Goal: Information Seeking & Learning: Learn about a topic

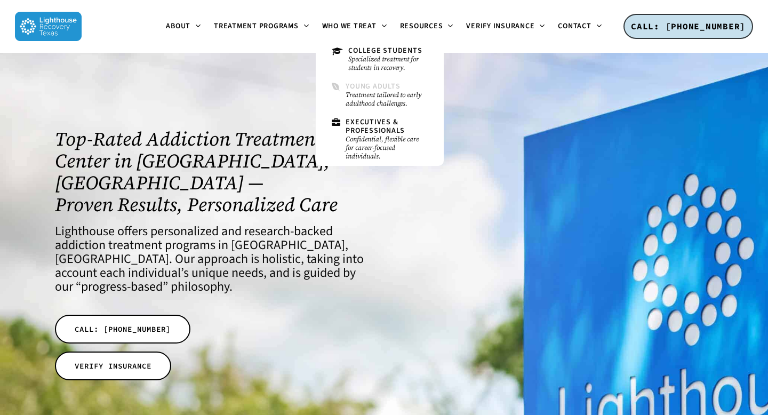
click at [370, 83] on span "Young Adults" at bounding box center [372, 86] width 54 height 11
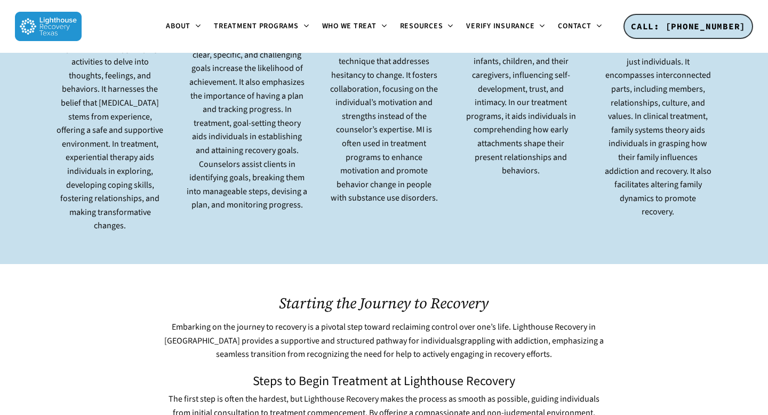
scroll to position [2169, 0]
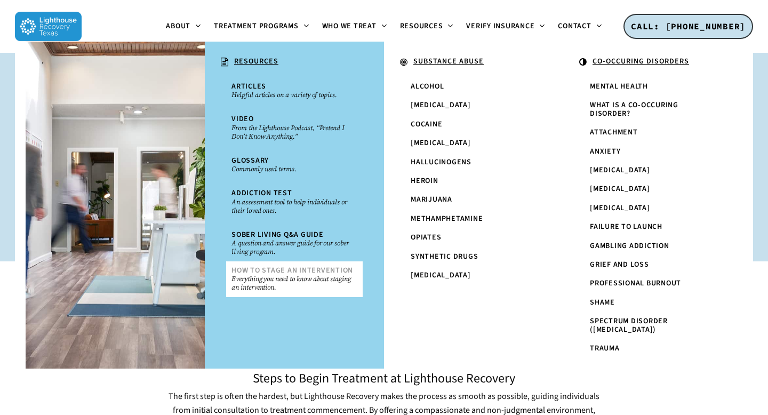
click at [290, 271] on span "How To Stage An Intervention" at bounding box center [292, 270] width 122 height 11
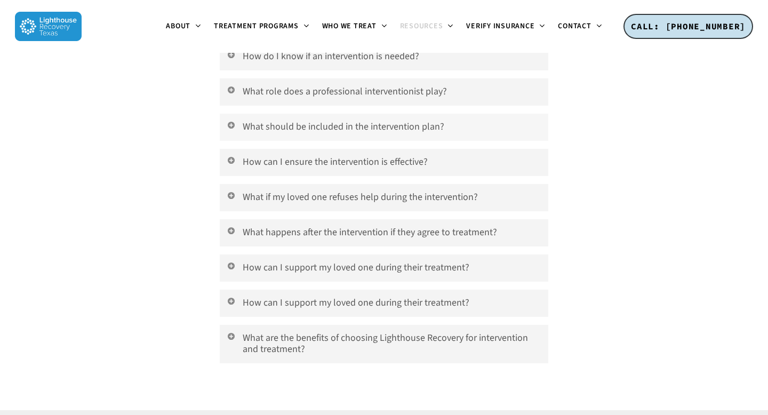
scroll to position [3336, 0]
click at [529, 288] on link "How can I support my loved one during their treatment?" at bounding box center [384, 301] width 329 height 27
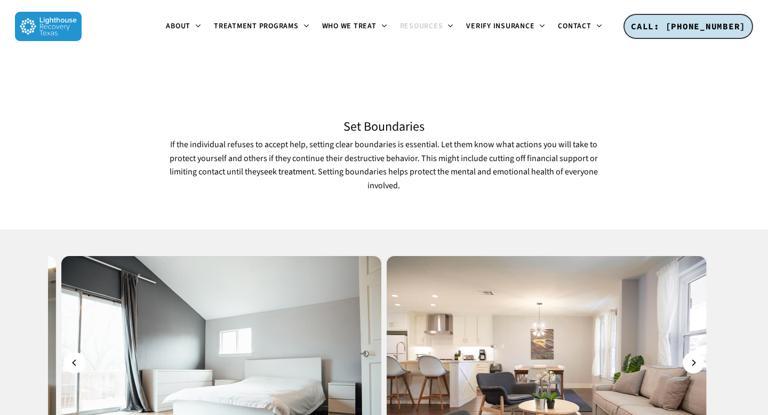
scroll to position [1684, 0]
